Goal: Task Accomplishment & Management: Manage account settings

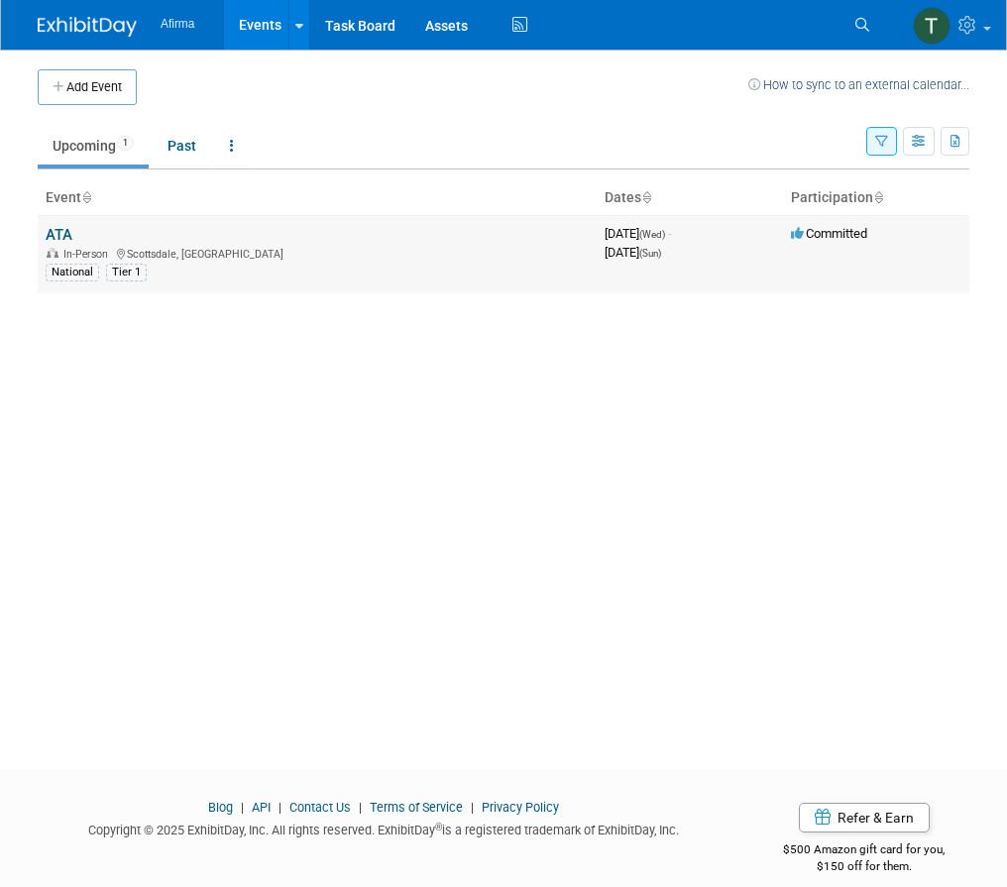
click at [584, 247] on div "In-Person [GEOGRAPHIC_DATA], [GEOGRAPHIC_DATA]" at bounding box center [317, 253] width 543 height 16
click at [62, 241] on link "ATA" at bounding box center [59, 235] width 27 height 18
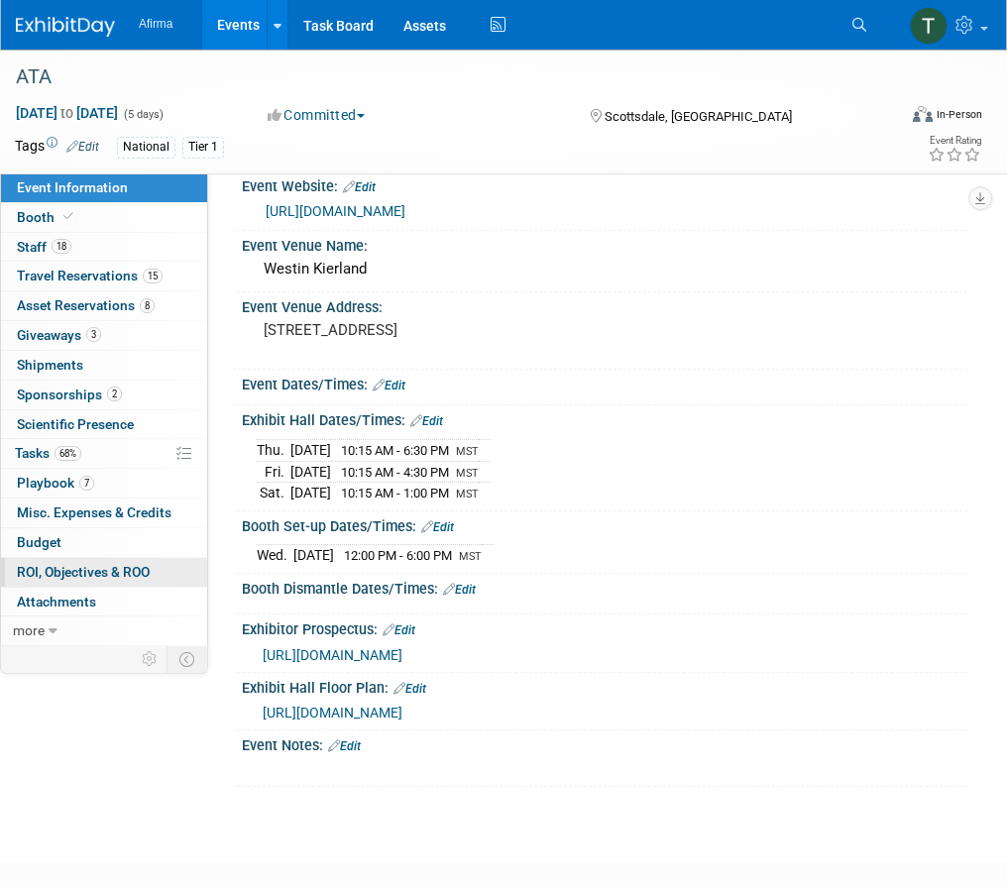
scroll to position [37, 0]
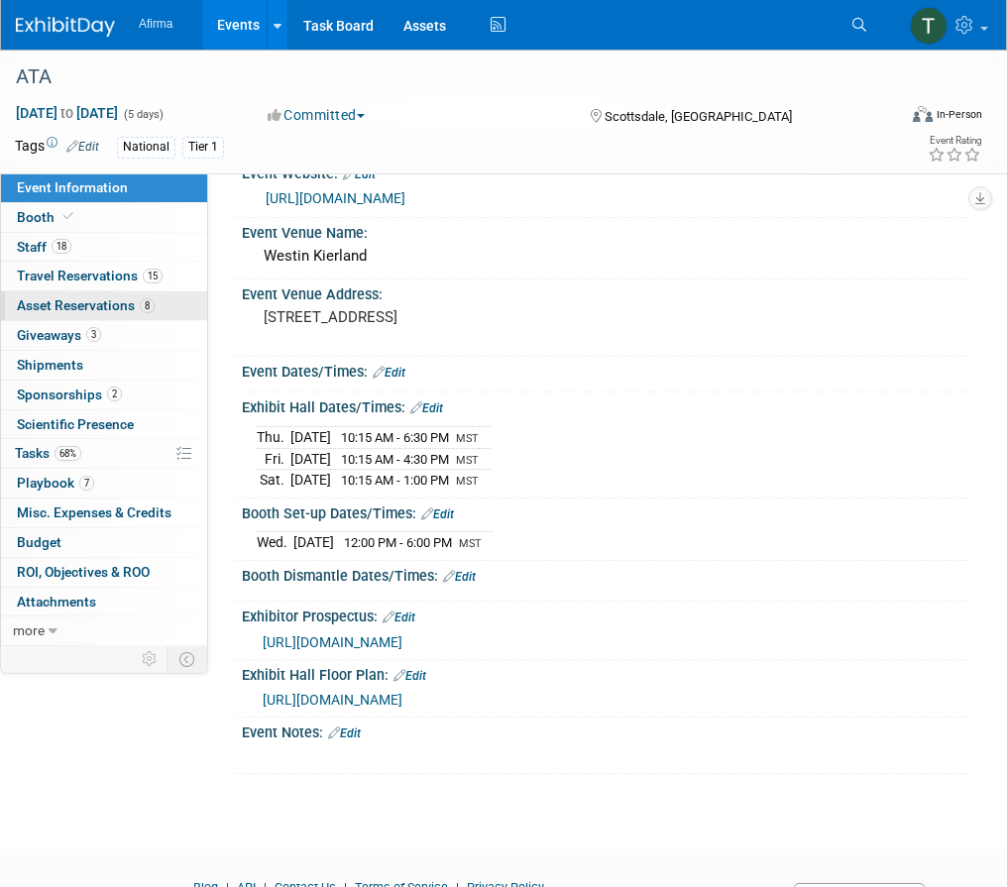
click at [138, 301] on span "Asset Reservations 8" at bounding box center [86, 305] width 138 height 16
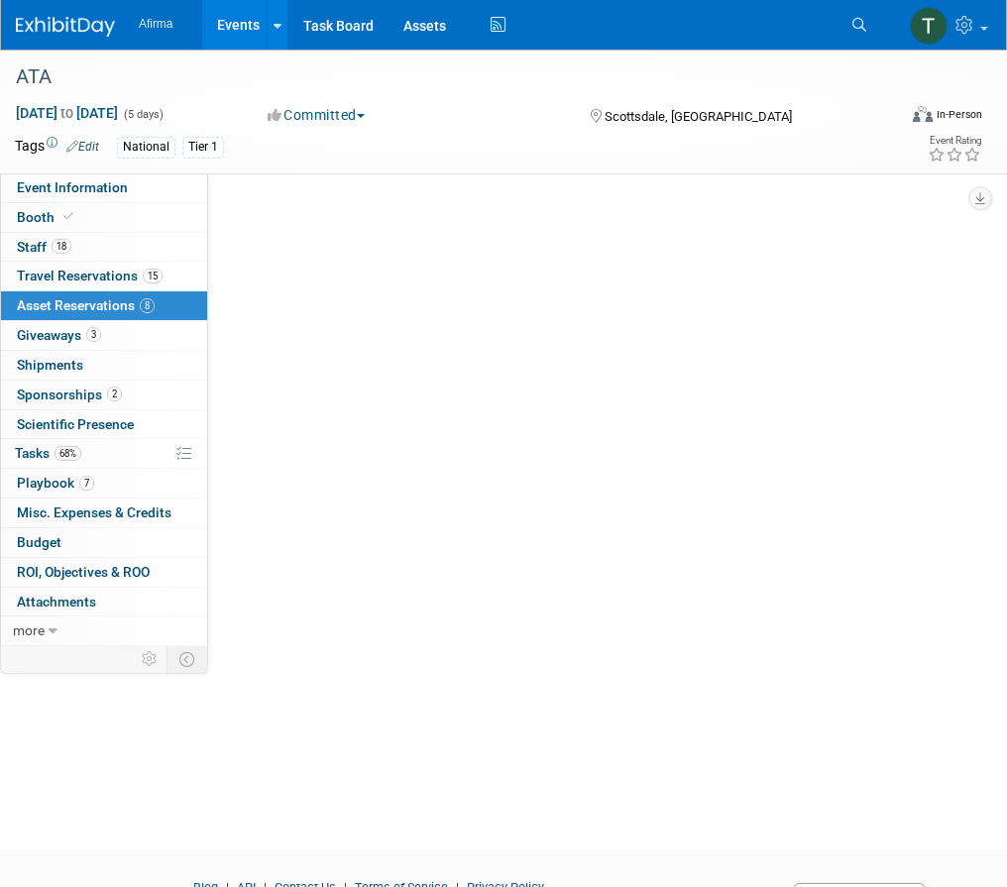
scroll to position [0, 0]
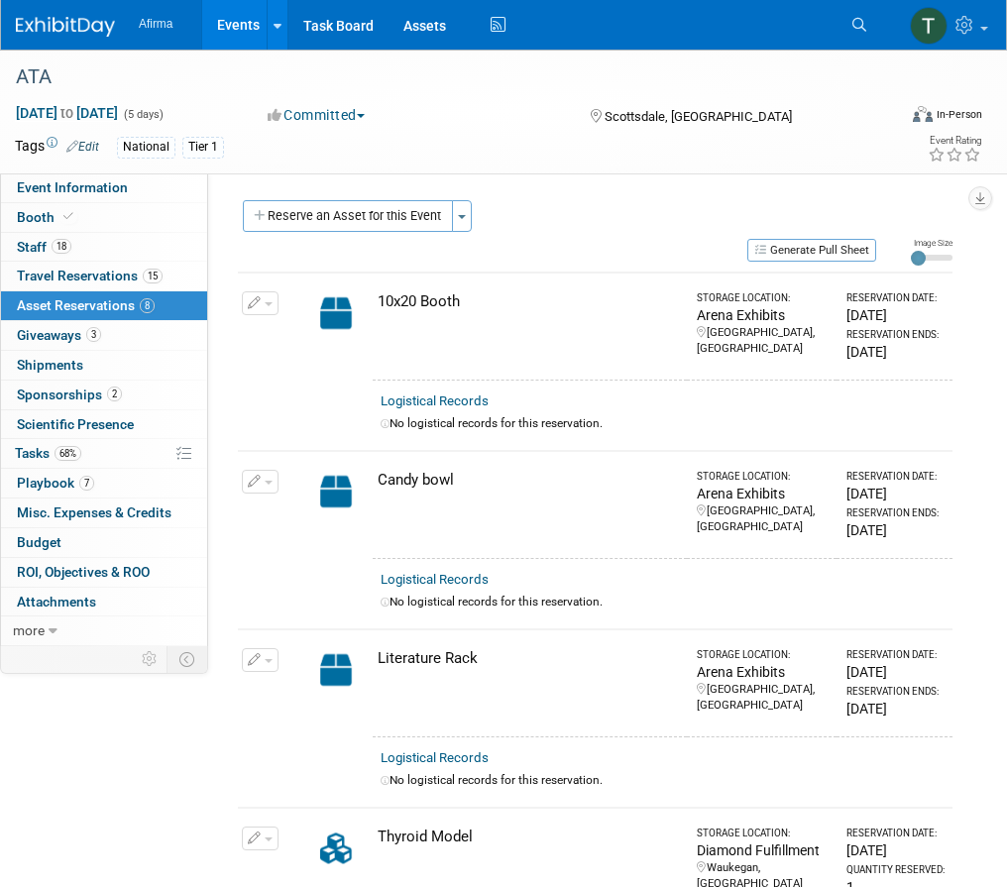
click at [97, 295] on link "8 Asset Reservations 8" at bounding box center [104, 305] width 206 height 29
click at [97, 287] on link "15 Travel Reservations 15" at bounding box center [104, 276] width 206 height 29
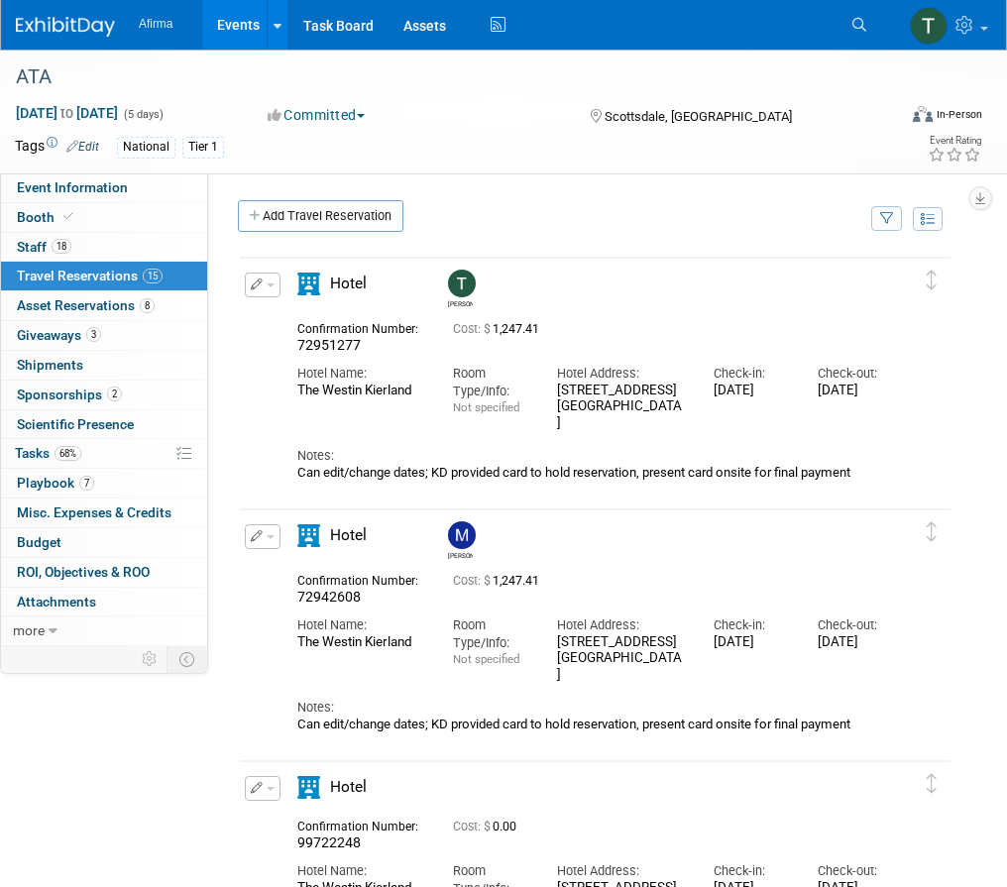
click at [270, 284] on button "button" at bounding box center [263, 285] width 36 height 25
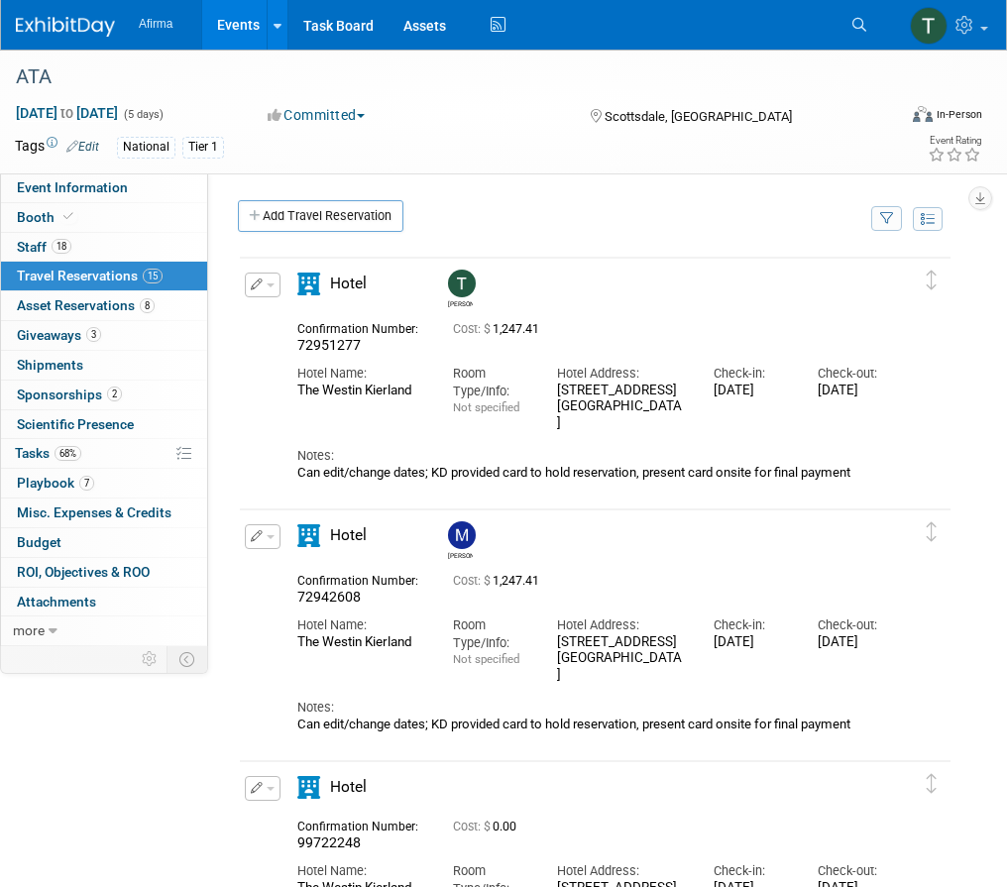
click at [269, 292] on button "button" at bounding box center [263, 285] width 36 height 25
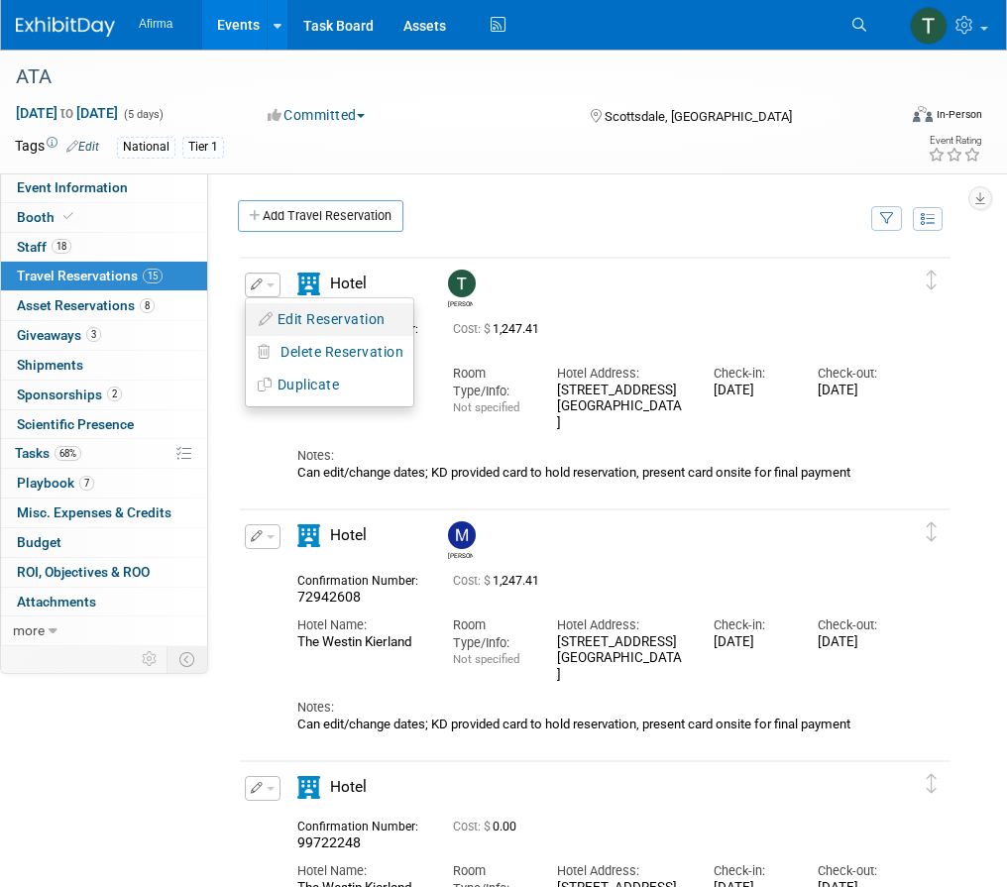
click at [313, 317] on button "Edit Reservation" at bounding box center [330, 319] width 168 height 29
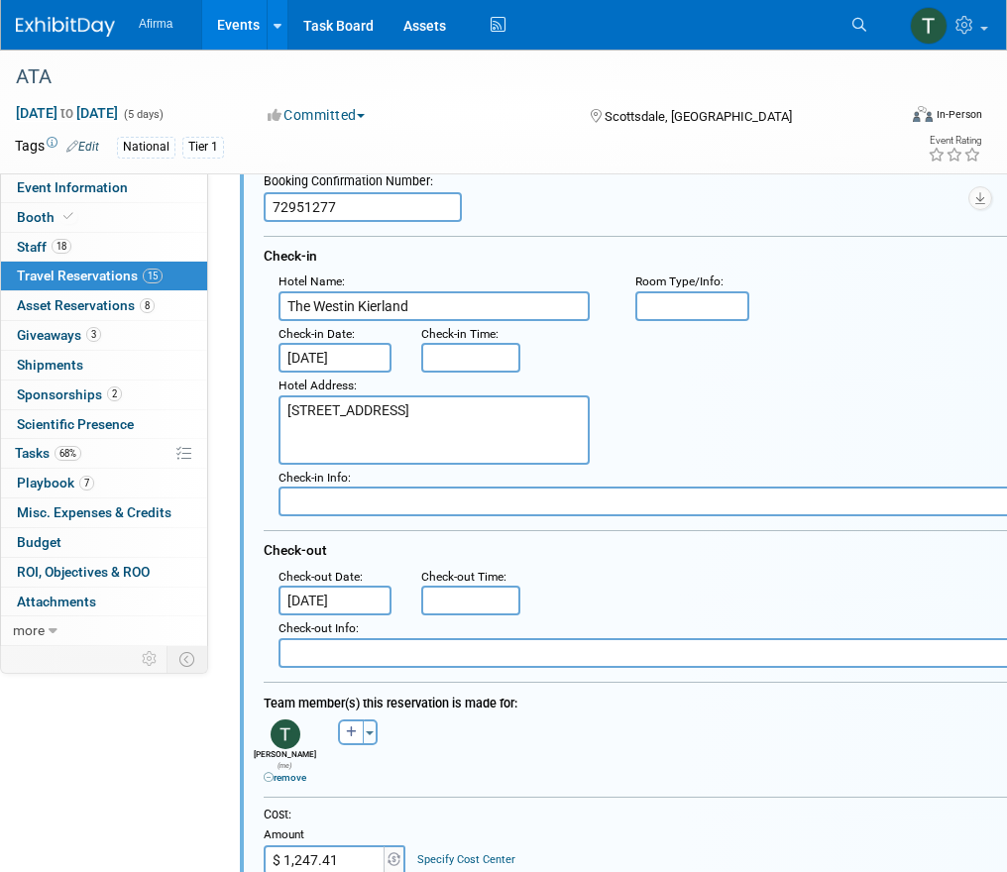
scroll to position [243, 0]
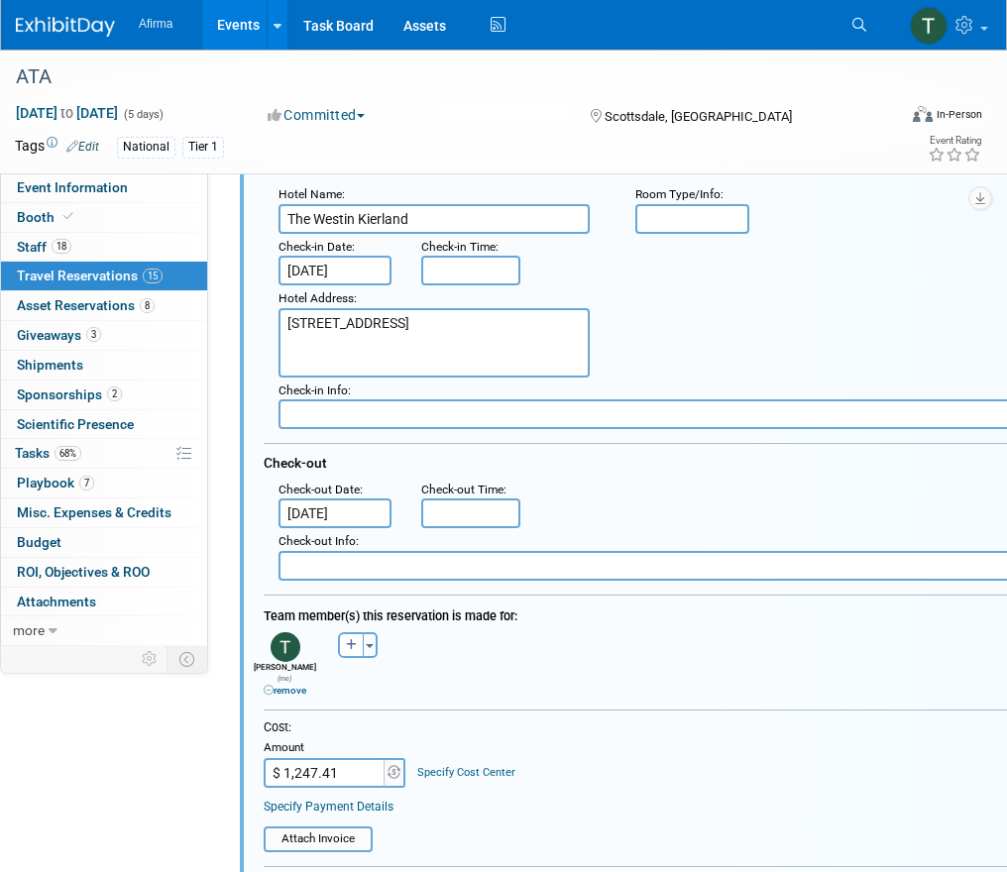
click at [354, 515] on input "Sep 14, 2025" at bounding box center [335, 514] width 113 height 30
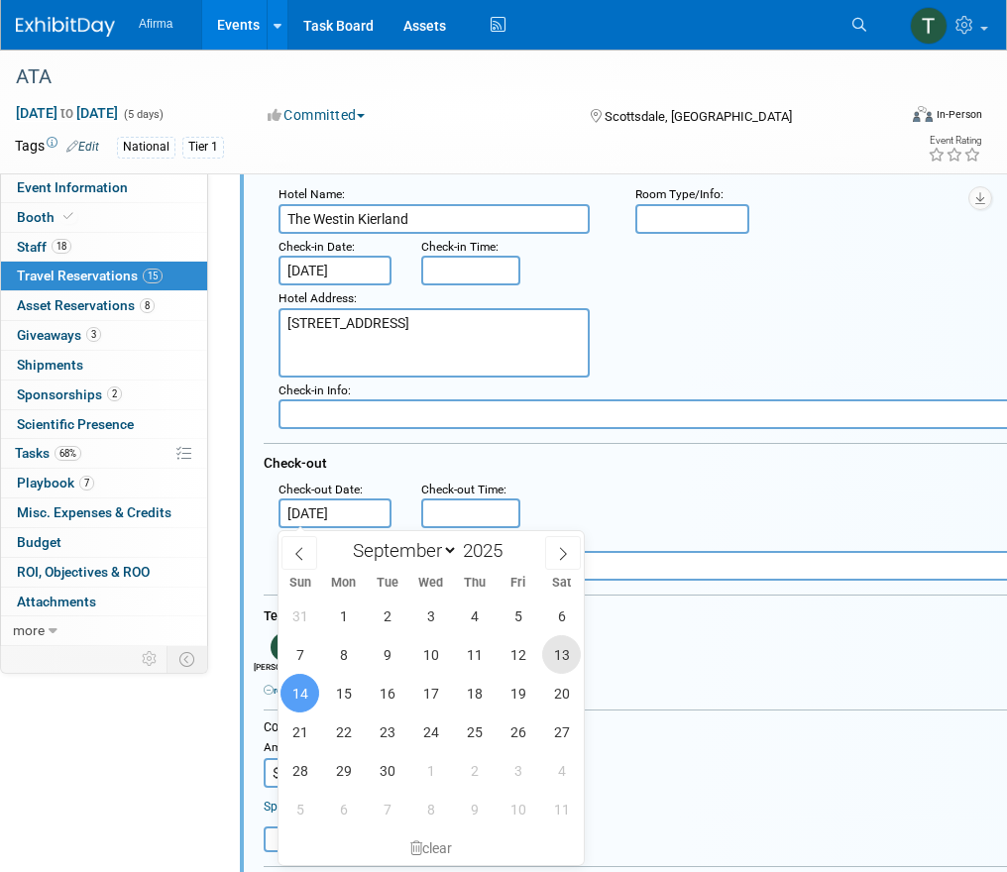
click at [569, 661] on span "13" at bounding box center [561, 654] width 39 height 39
type input "Sep 13, 2025"
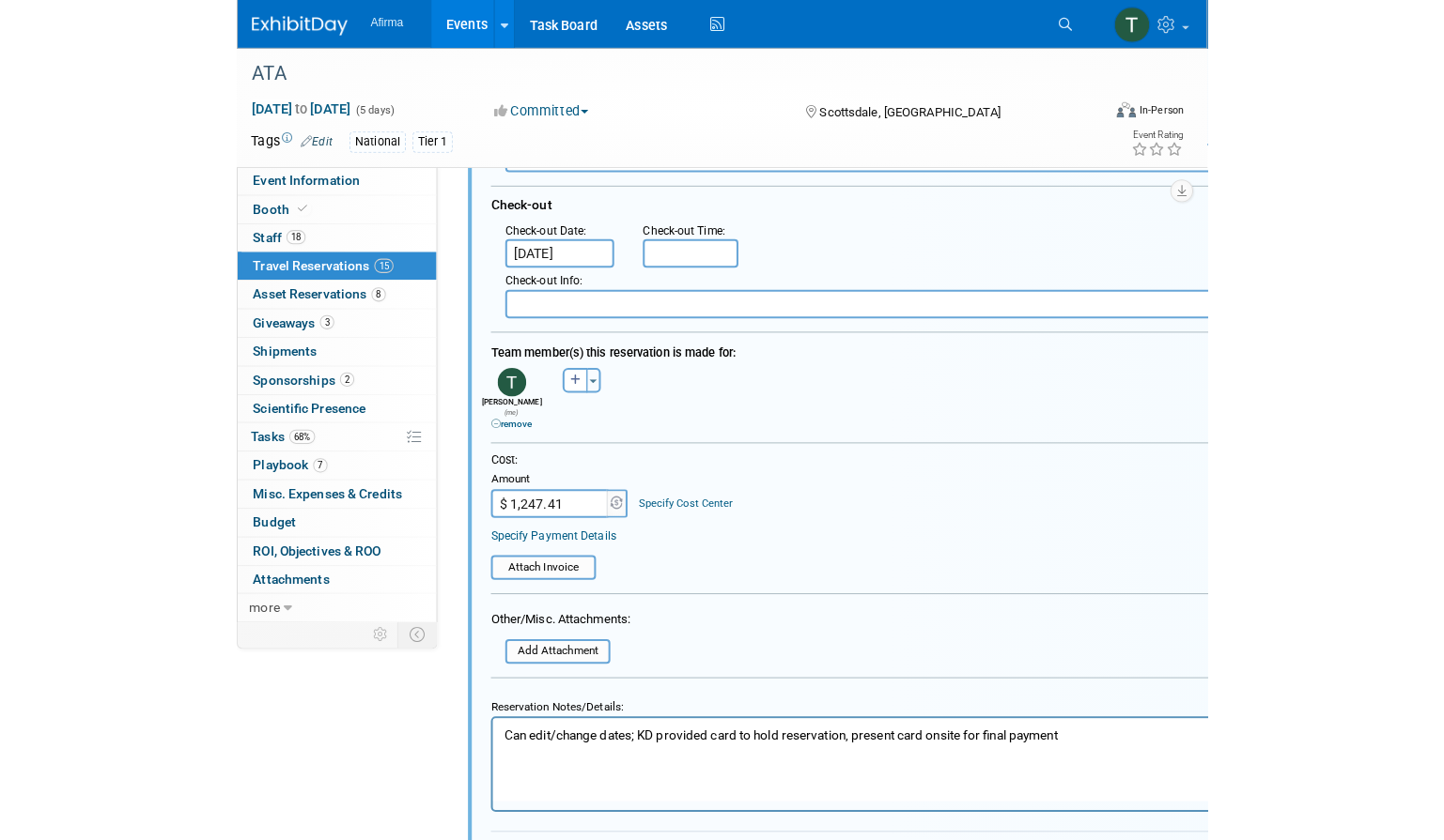
scroll to position [478, 0]
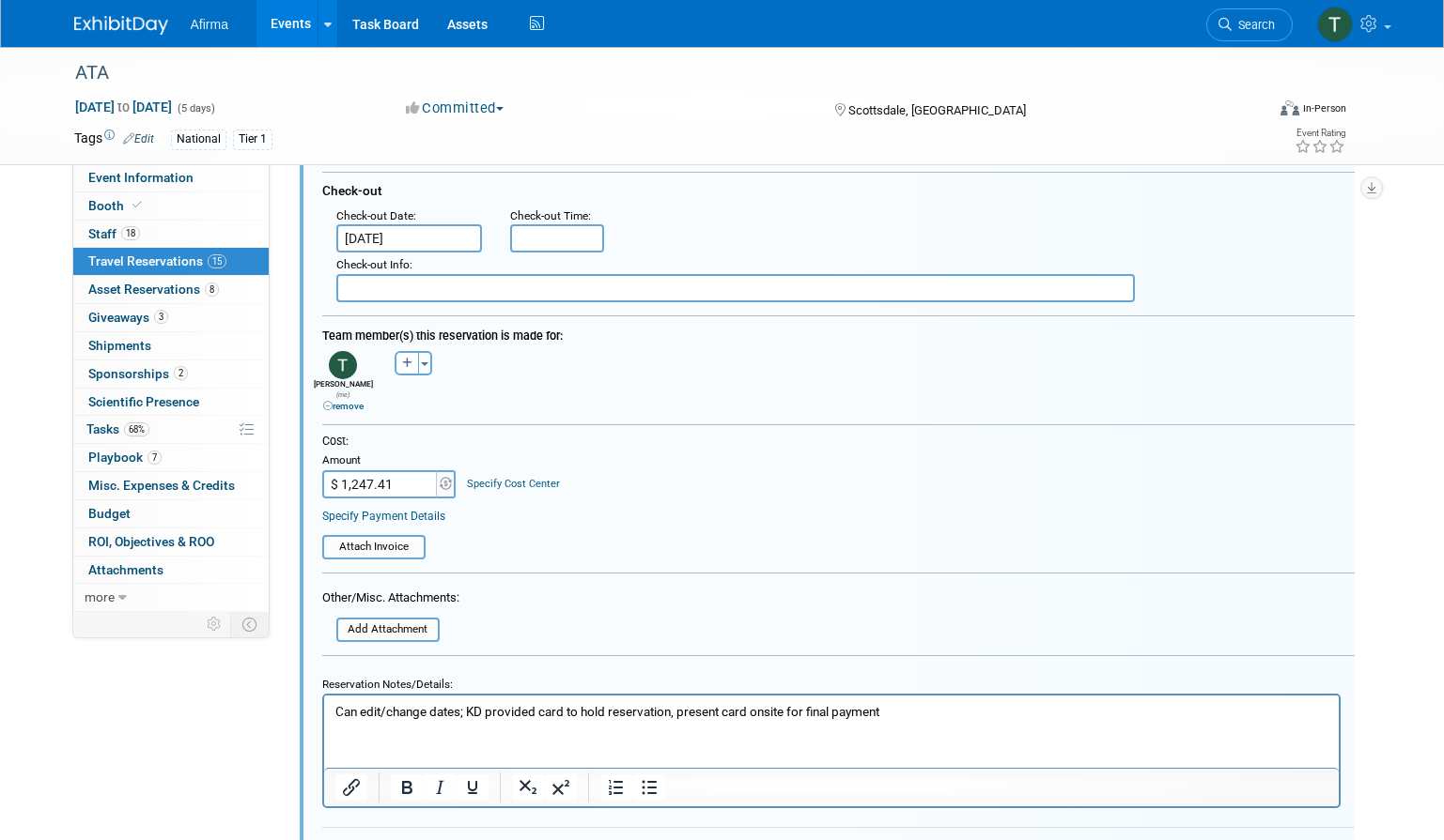
click at [348, 483] on input "$ 1,247.41" at bounding box center [381, 485] width 117 height 28
click at [408, 509] on link "Specify Payment Details" at bounding box center [384, 516] width 123 height 13
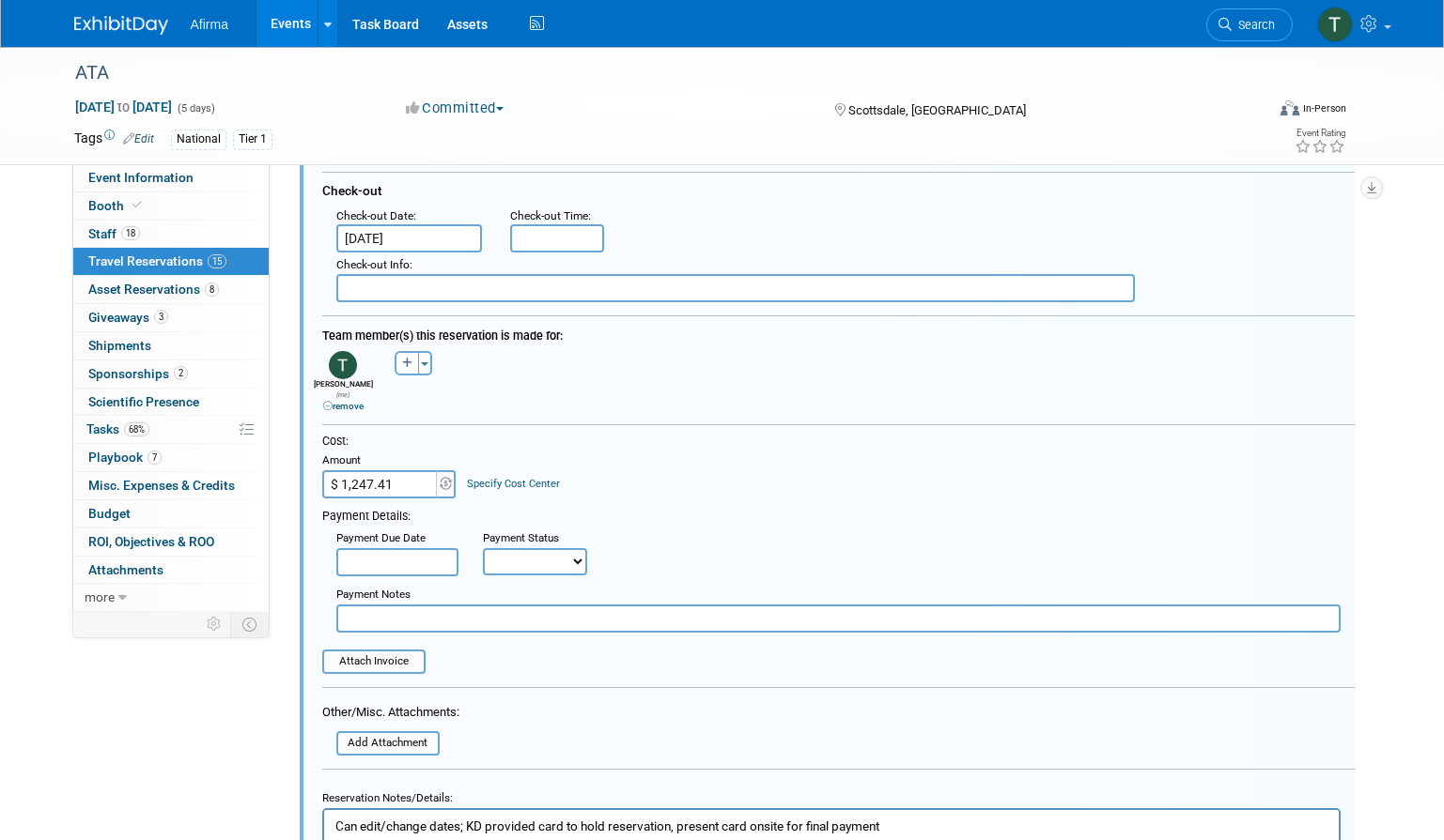
click at [375, 484] on input "$ 1,247.41" at bounding box center [381, 485] width 117 height 28
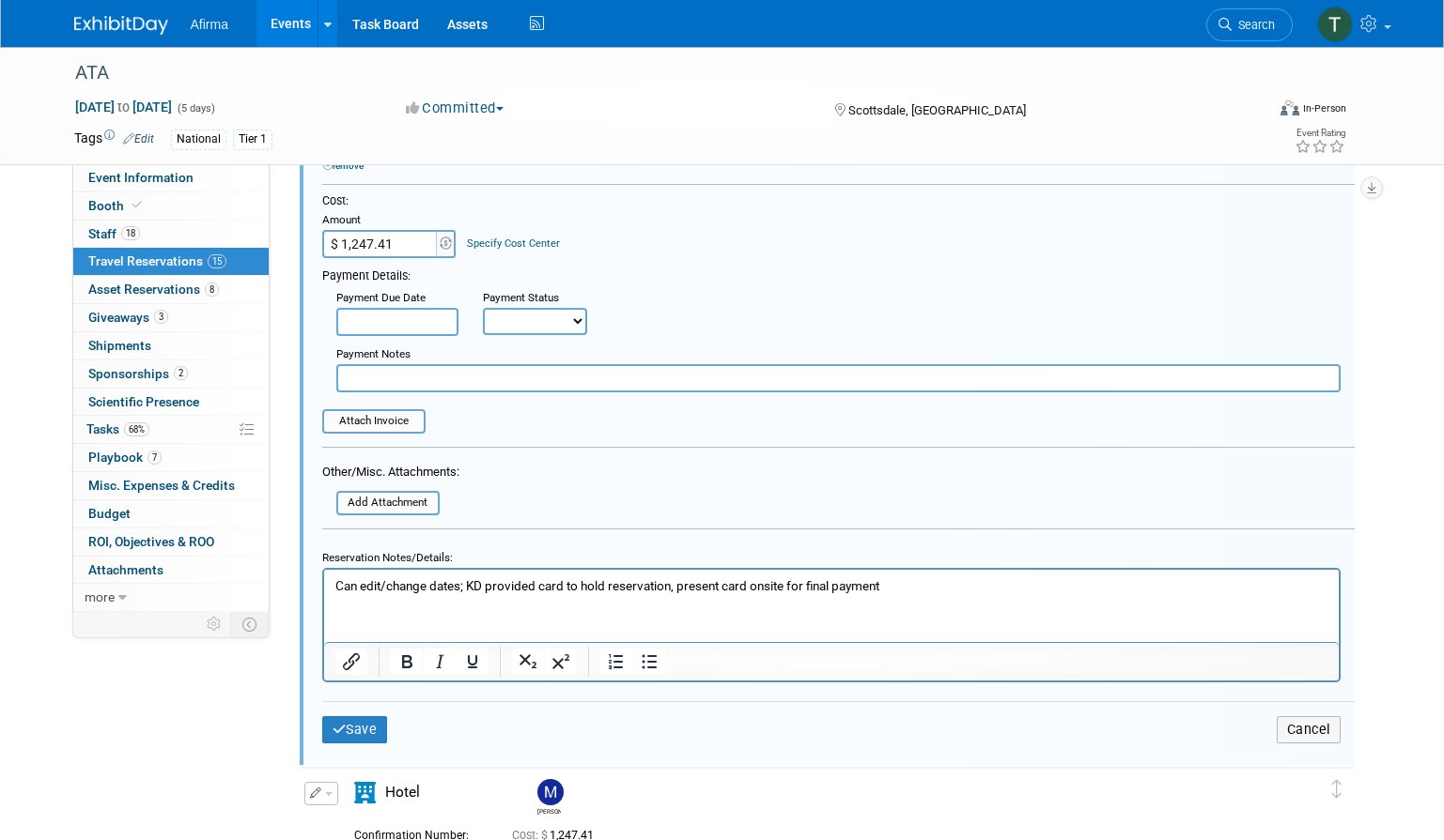
scroll to position [719, 0]
click at [363, 726] on button "Save" at bounding box center [354, 728] width 65 height 27
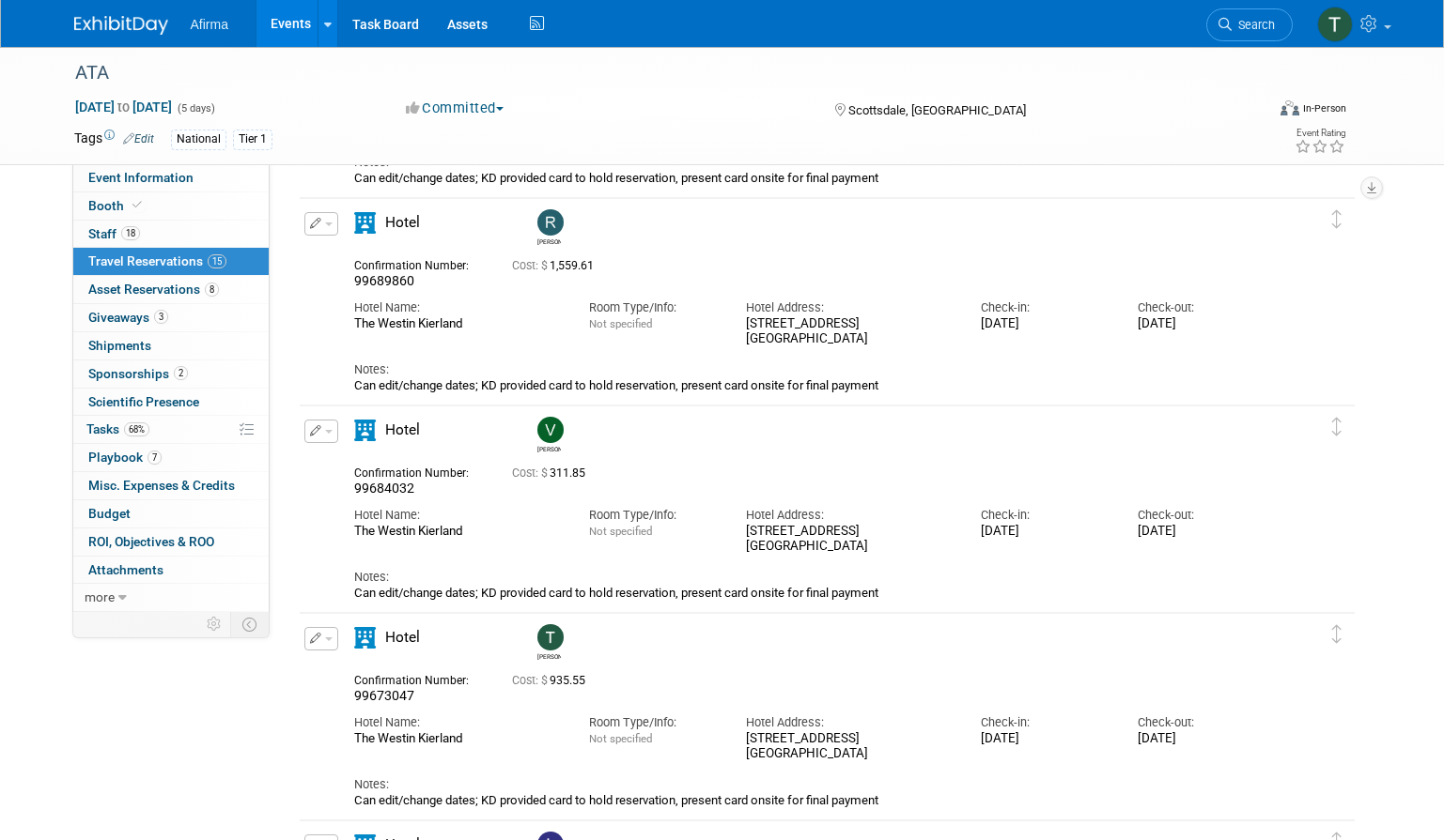
scroll to position [878, 0]
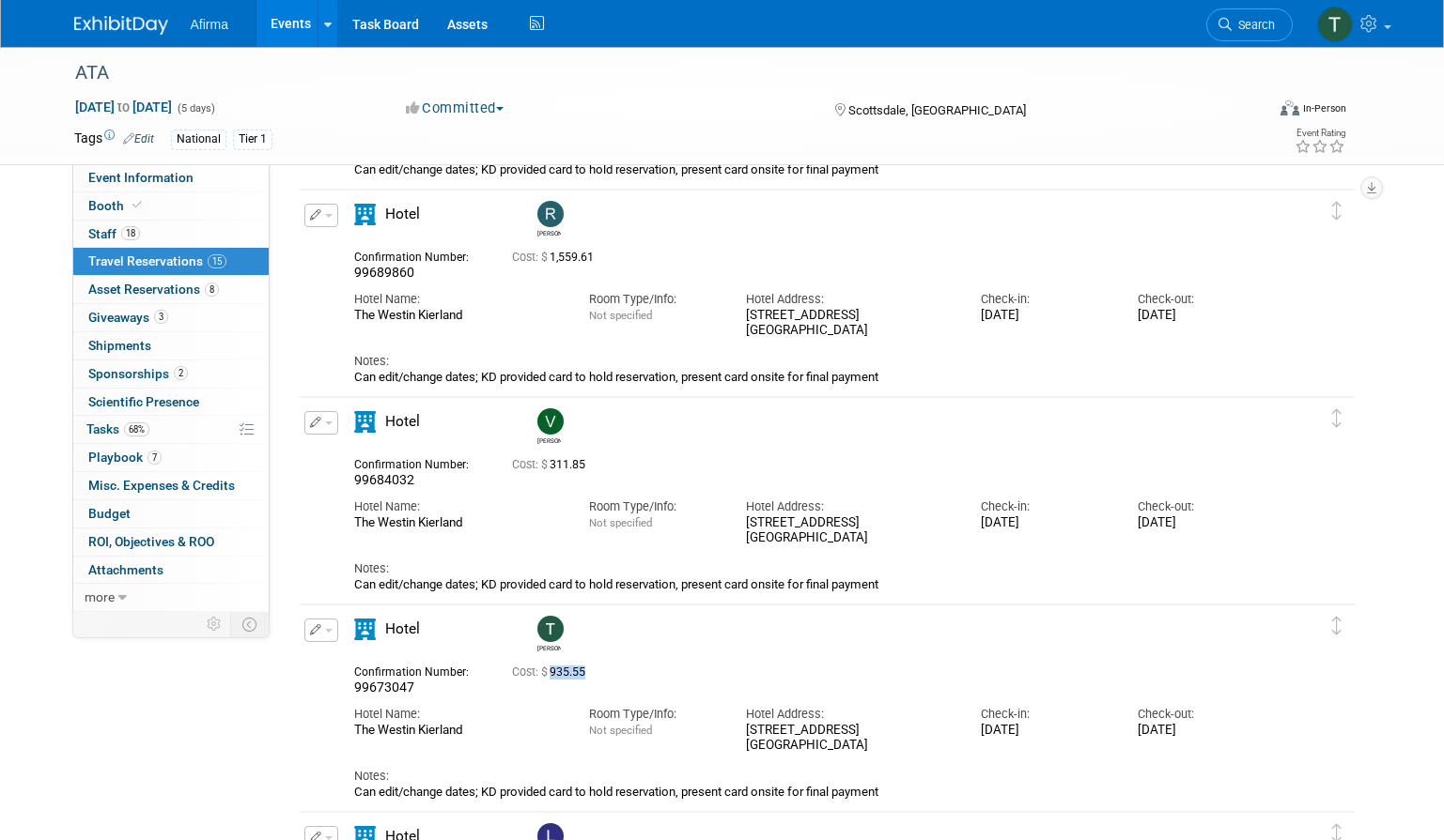
drag, startPoint x: 599, startPoint y: 682, endPoint x: 555, endPoint y: 676, distance: 44.4
click at [555, 676] on div "Cost: $ 935.55" at bounding box center [850, 671] width 706 height 23
copy span "935.55"
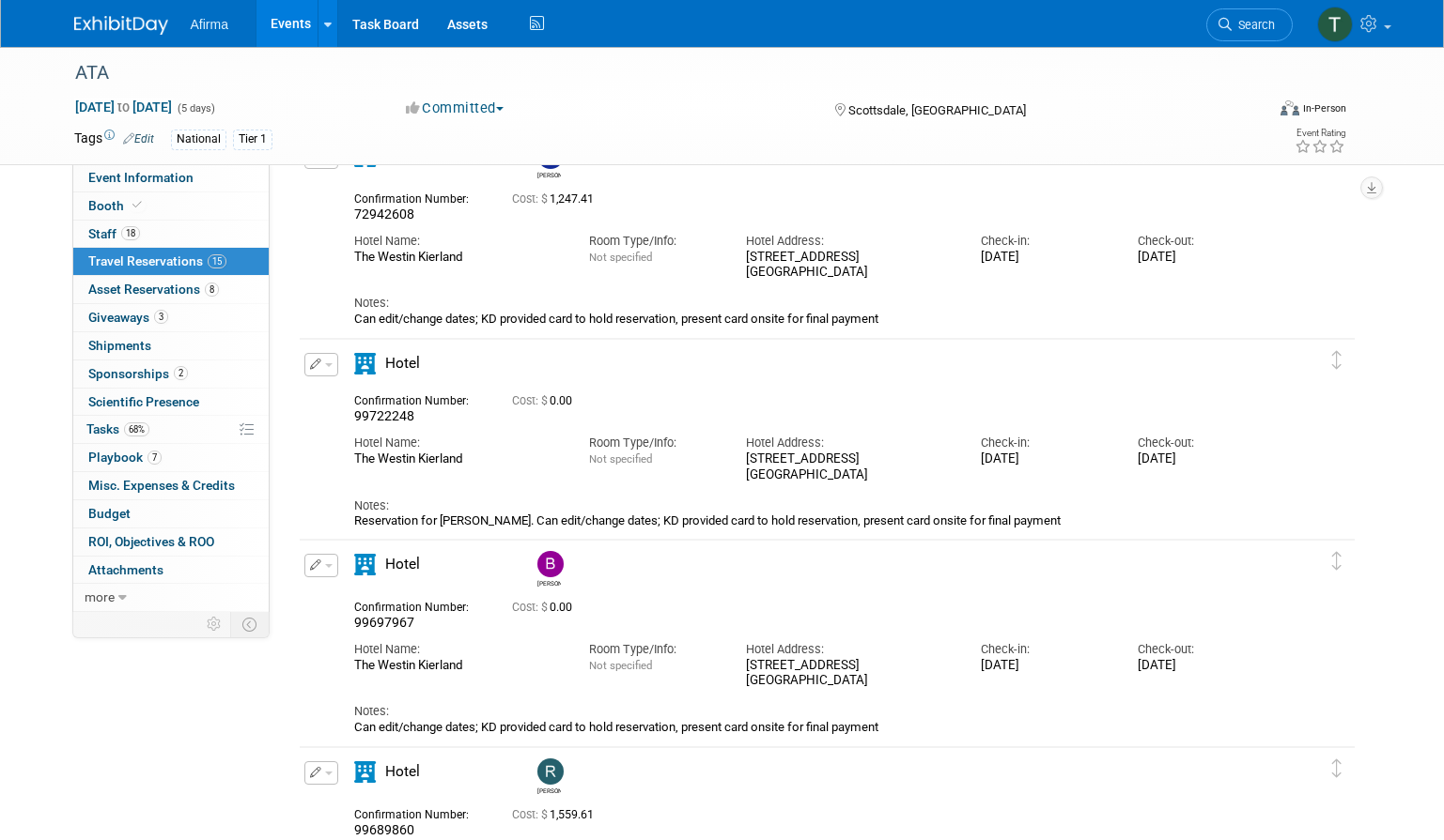
scroll to position [0, 0]
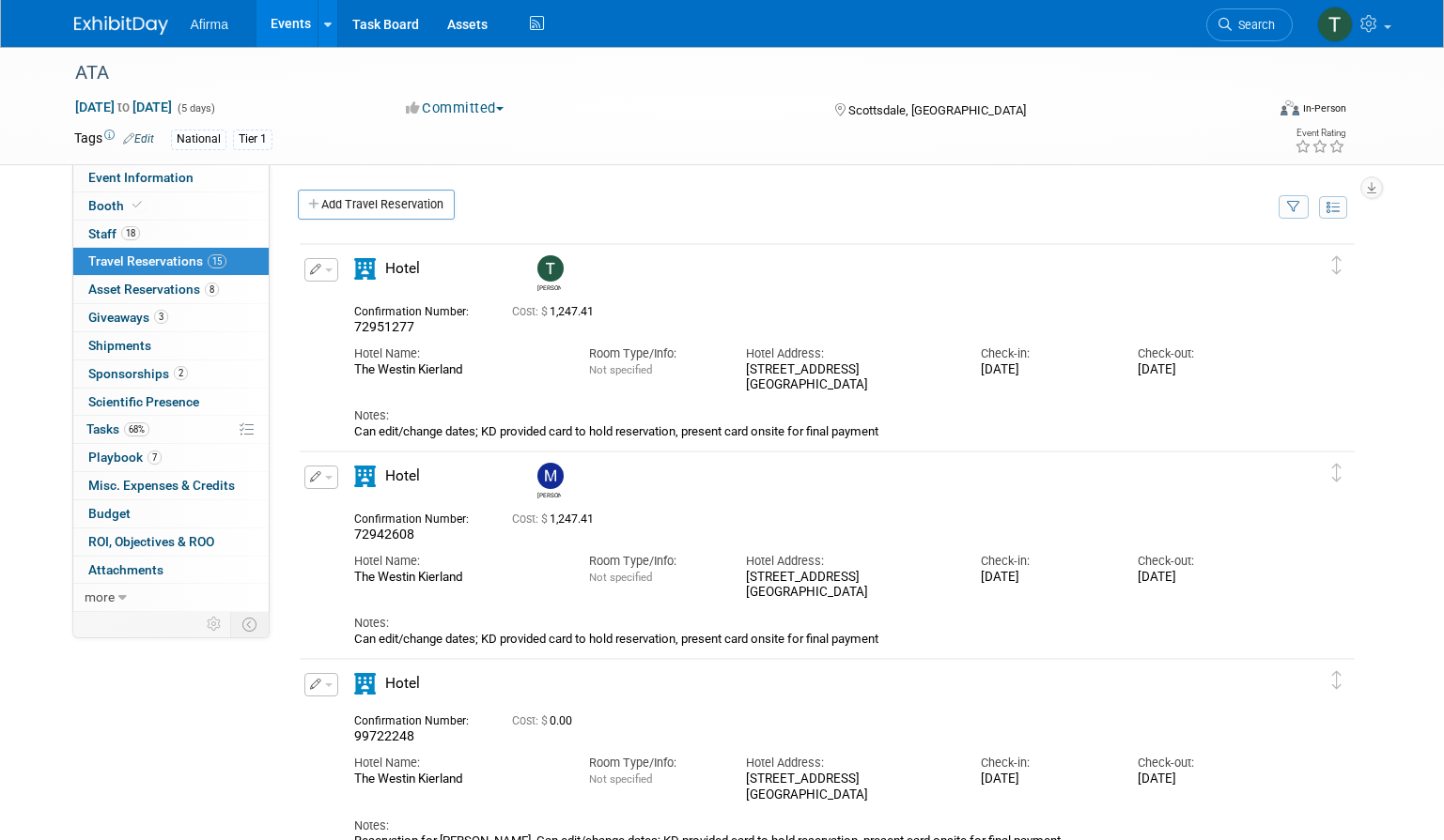
click at [317, 270] on icon "button" at bounding box center [316, 270] width 12 height 11
click at [386, 304] on button "Edit Reservation" at bounding box center [385, 302] width 159 height 27
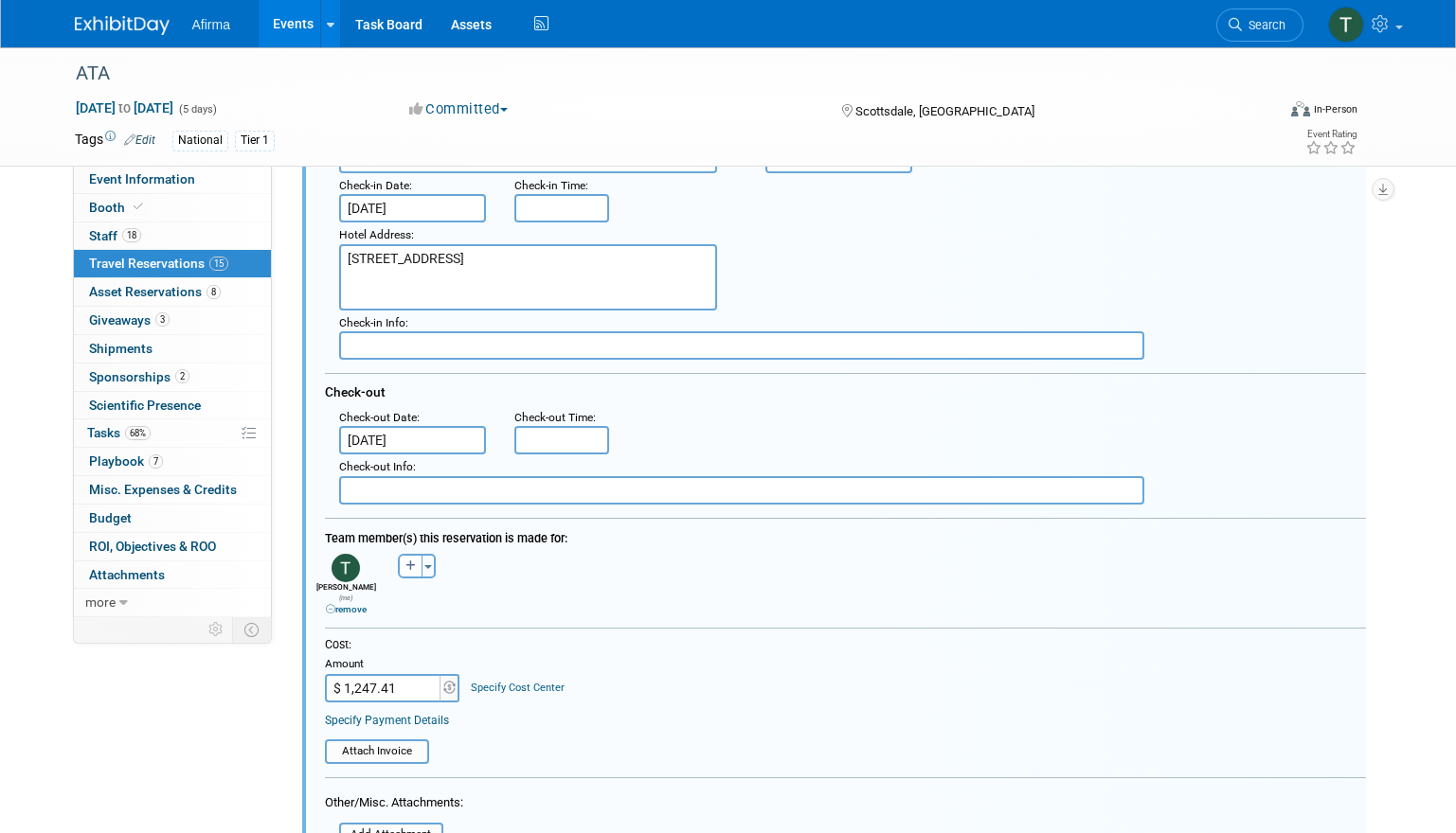
scroll to position [283, 0]
drag, startPoint x: 411, startPoint y: 676, endPoint x: 396, endPoint y: 681, distance: 15.8
click at [396, 681] on input "$ 1,247.41" at bounding box center [384, 688] width 118 height 29
paste input "935.55"
type input "$ 935.55"
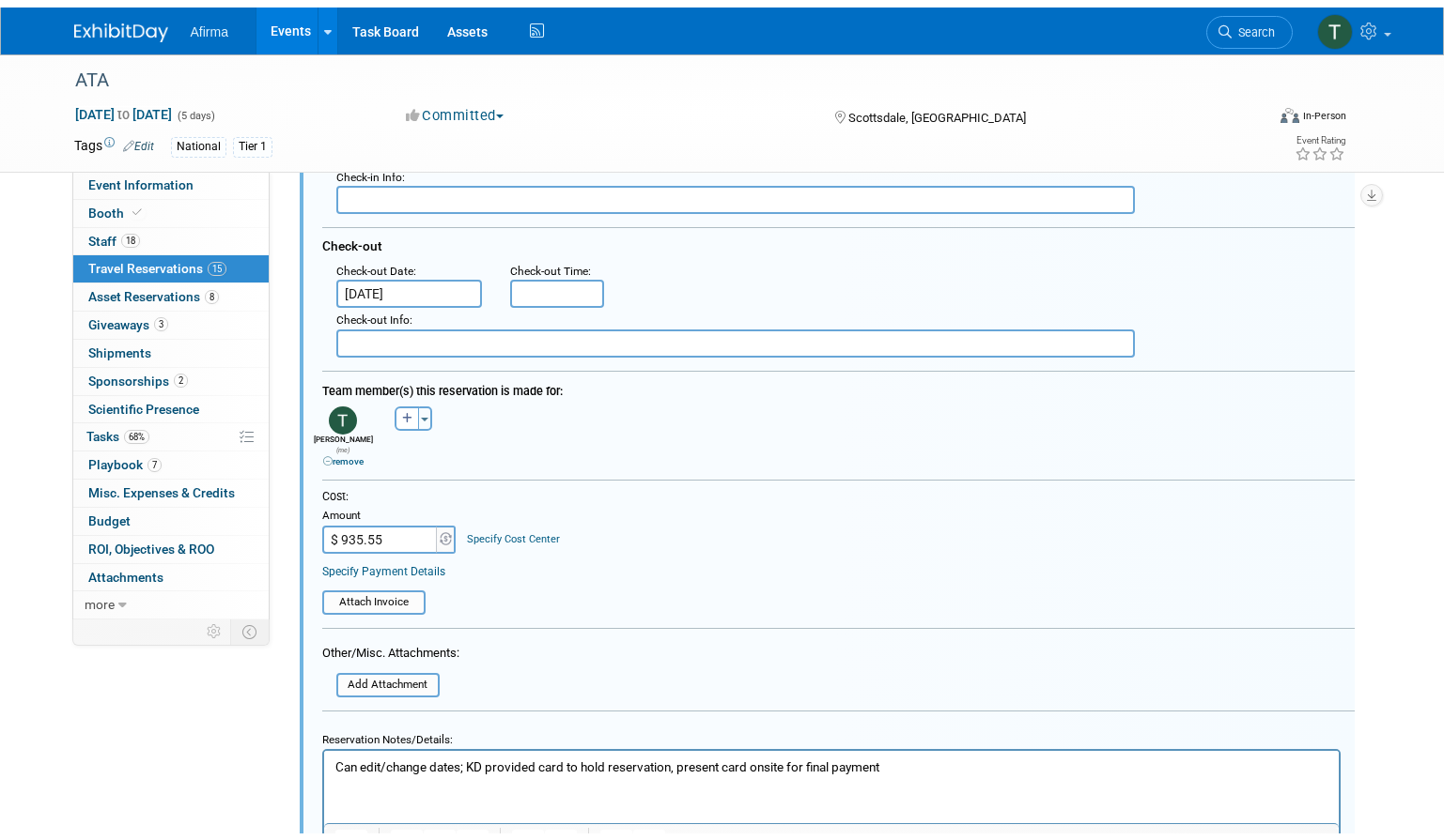
scroll to position [668, 0]
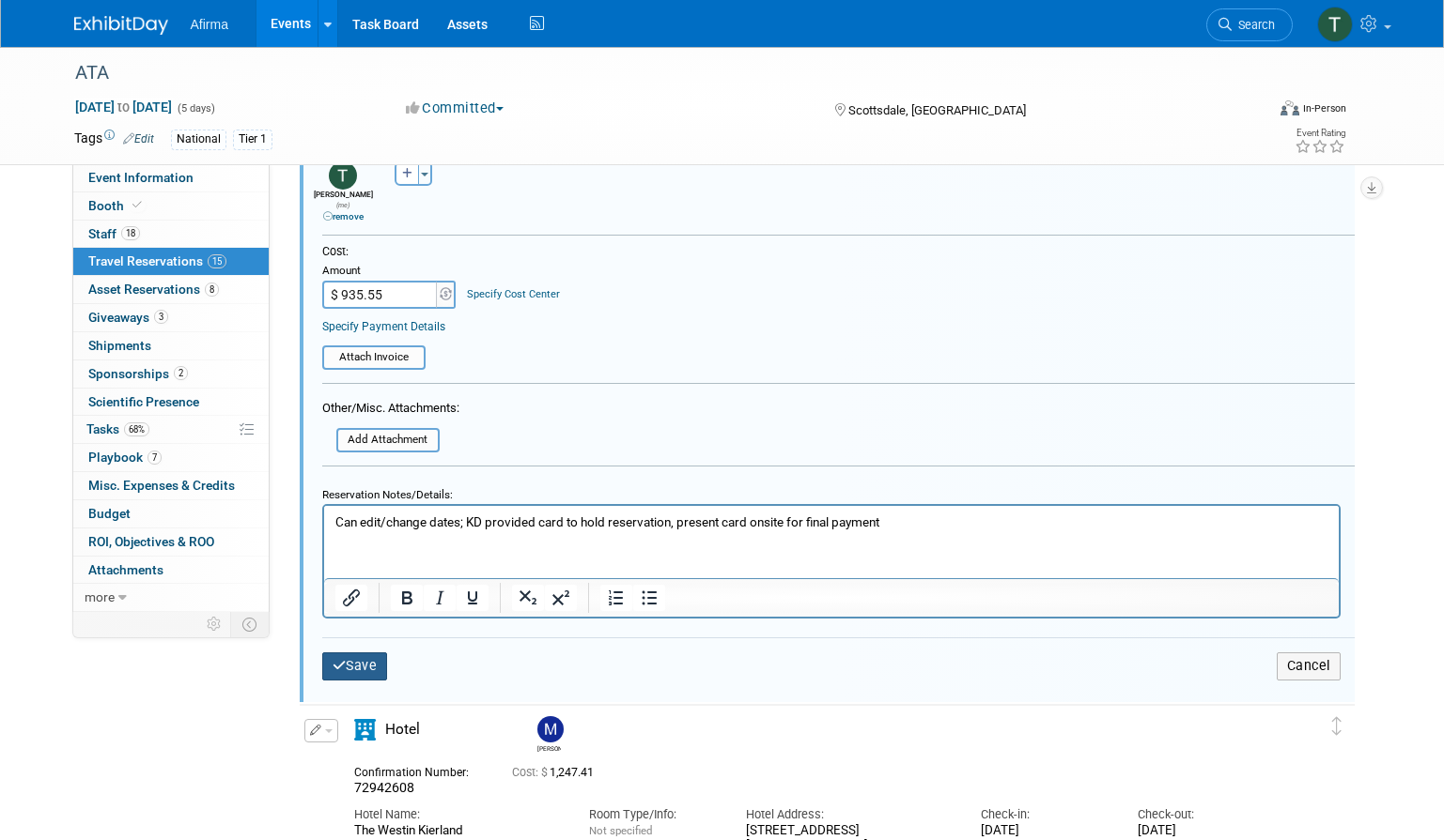
click at [377, 657] on button "Save" at bounding box center [354, 666] width 65 height 27
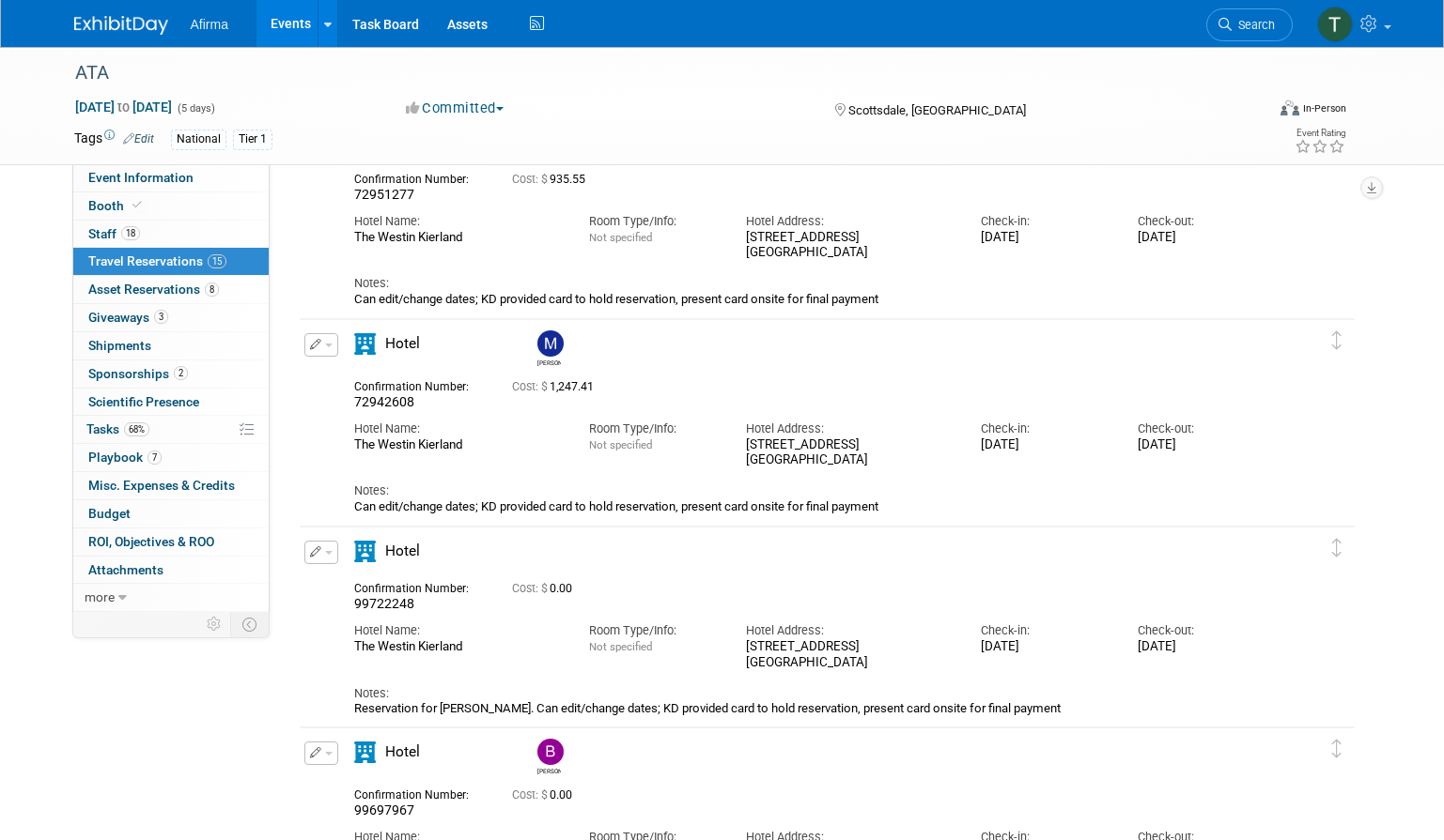
scroll to position [0, 0]
